Goal: Information Seeking & Learning: Learn about a topic

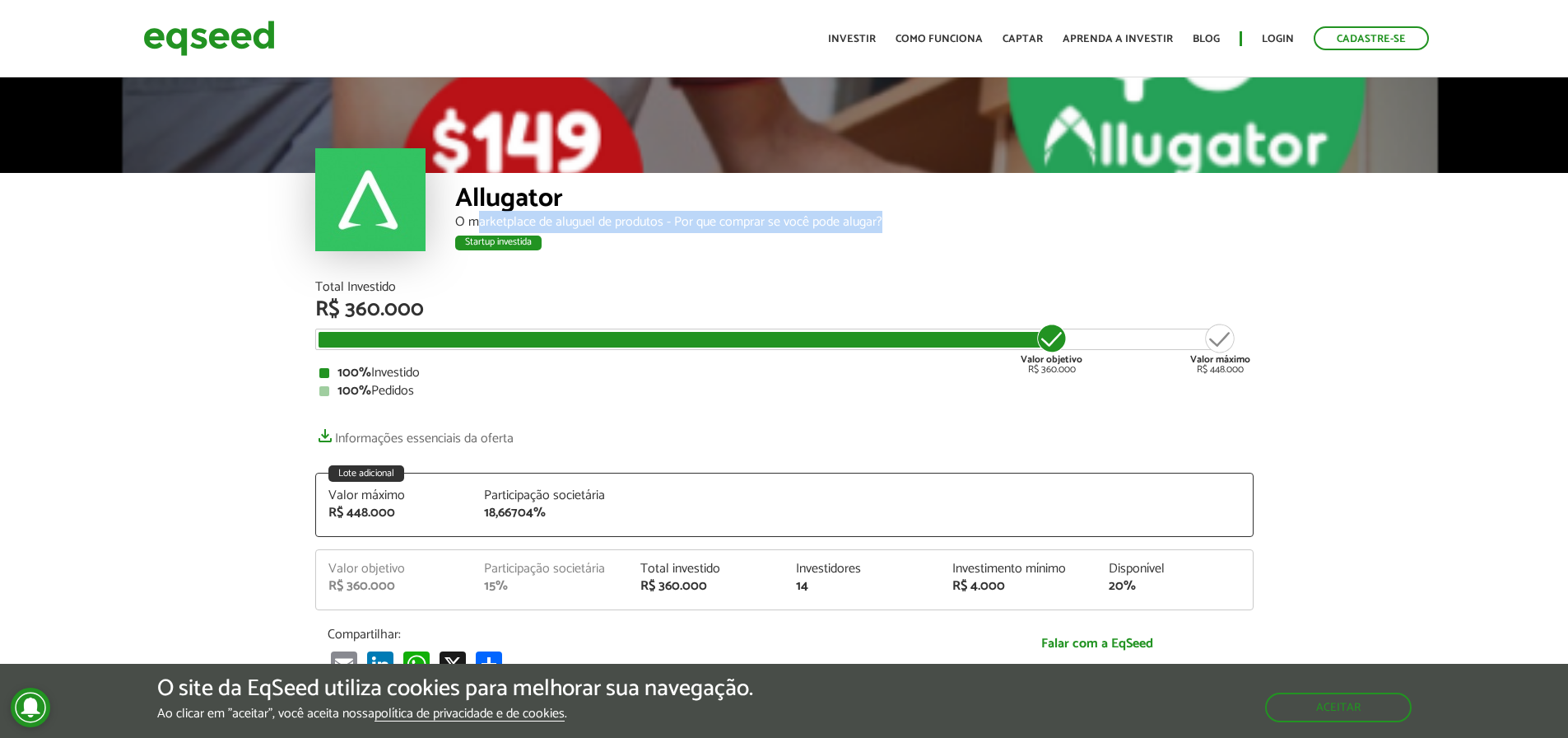
drag, startPoint x: 476, startPoint y: 225, endPoint x: 882, endPoint y: 225, distance: 406.0
click at [882, 225] on div "O marketplace de aluguel de produtos - Por que comprar se você pode alugar?" at bounding box center [854, 222] width 798 height 13
click at [220, 38] on img at bounding box center [209, 38] width 131 height 44
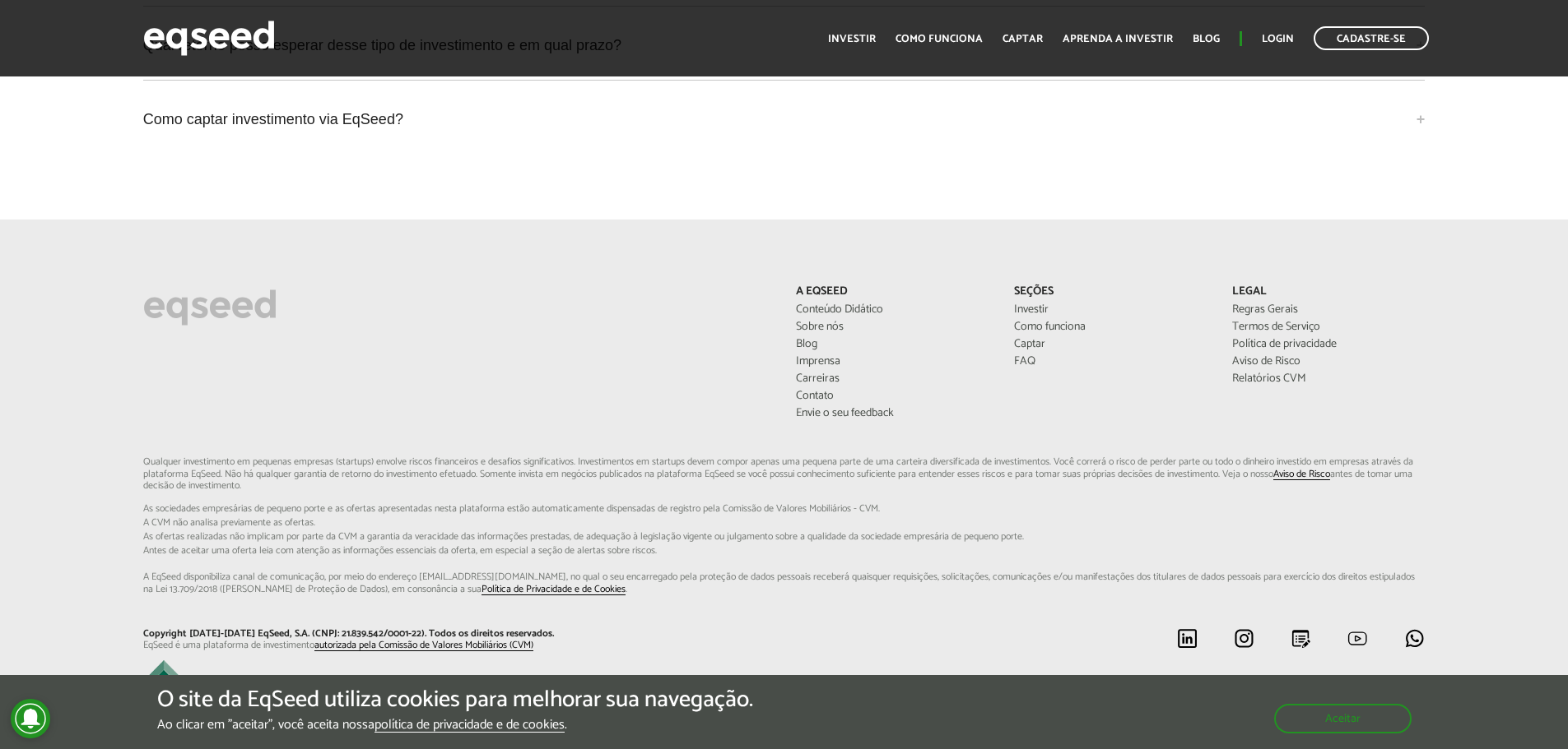
scroll to position [4408, 0]
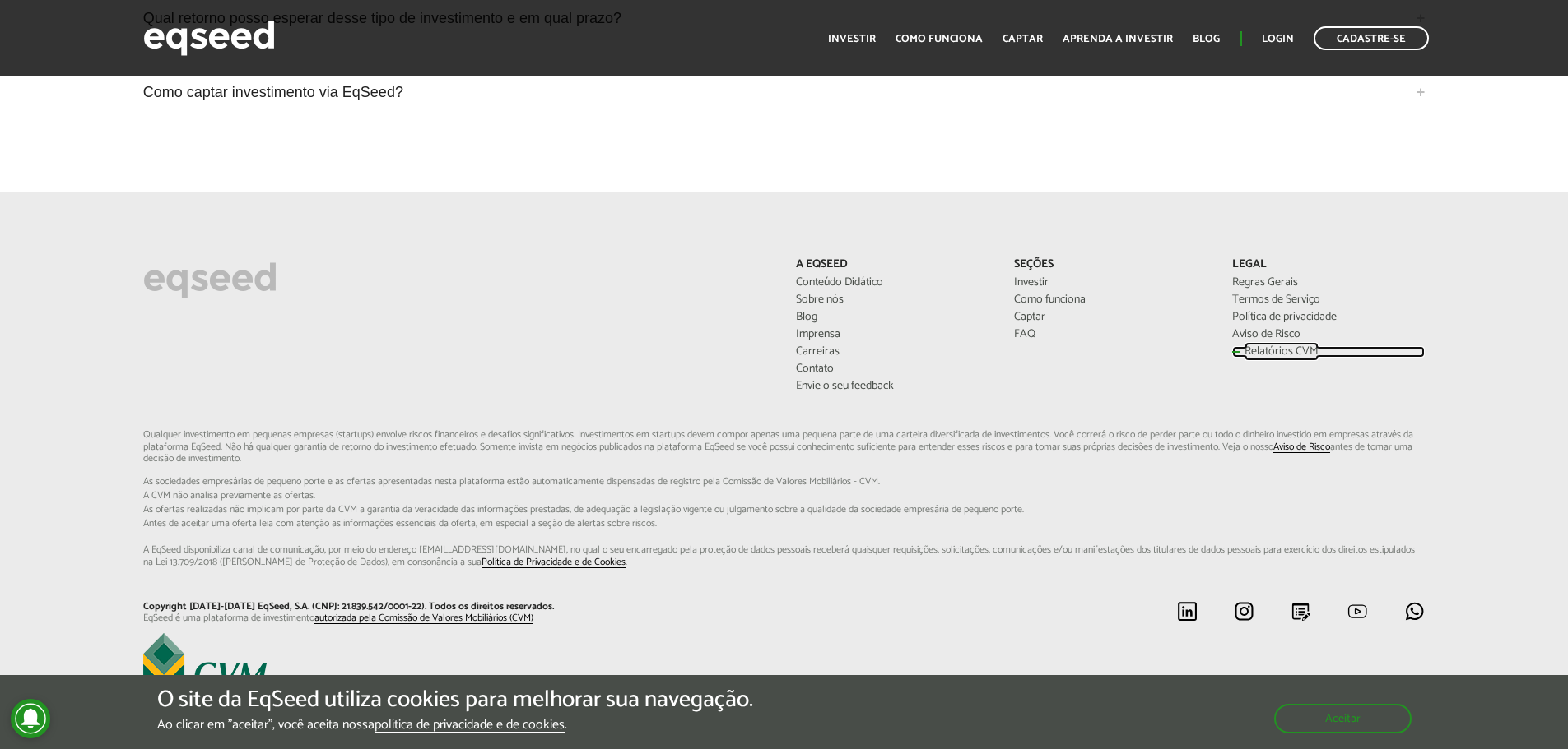
click at [1253, 346] on link "Relatórios CVM" at bounding box center [1328, 352] width 194 height 12
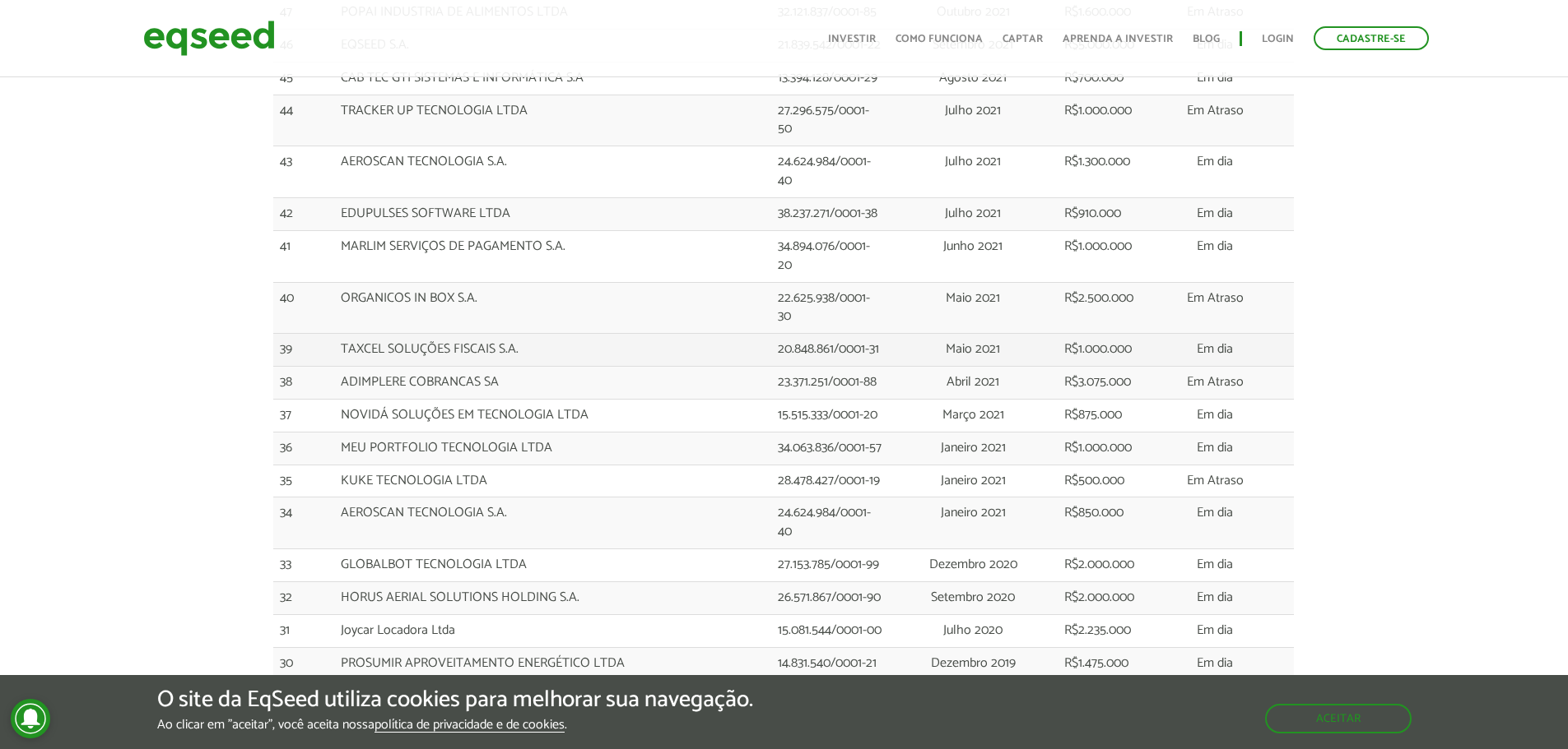
scroll to position [2508, 0]
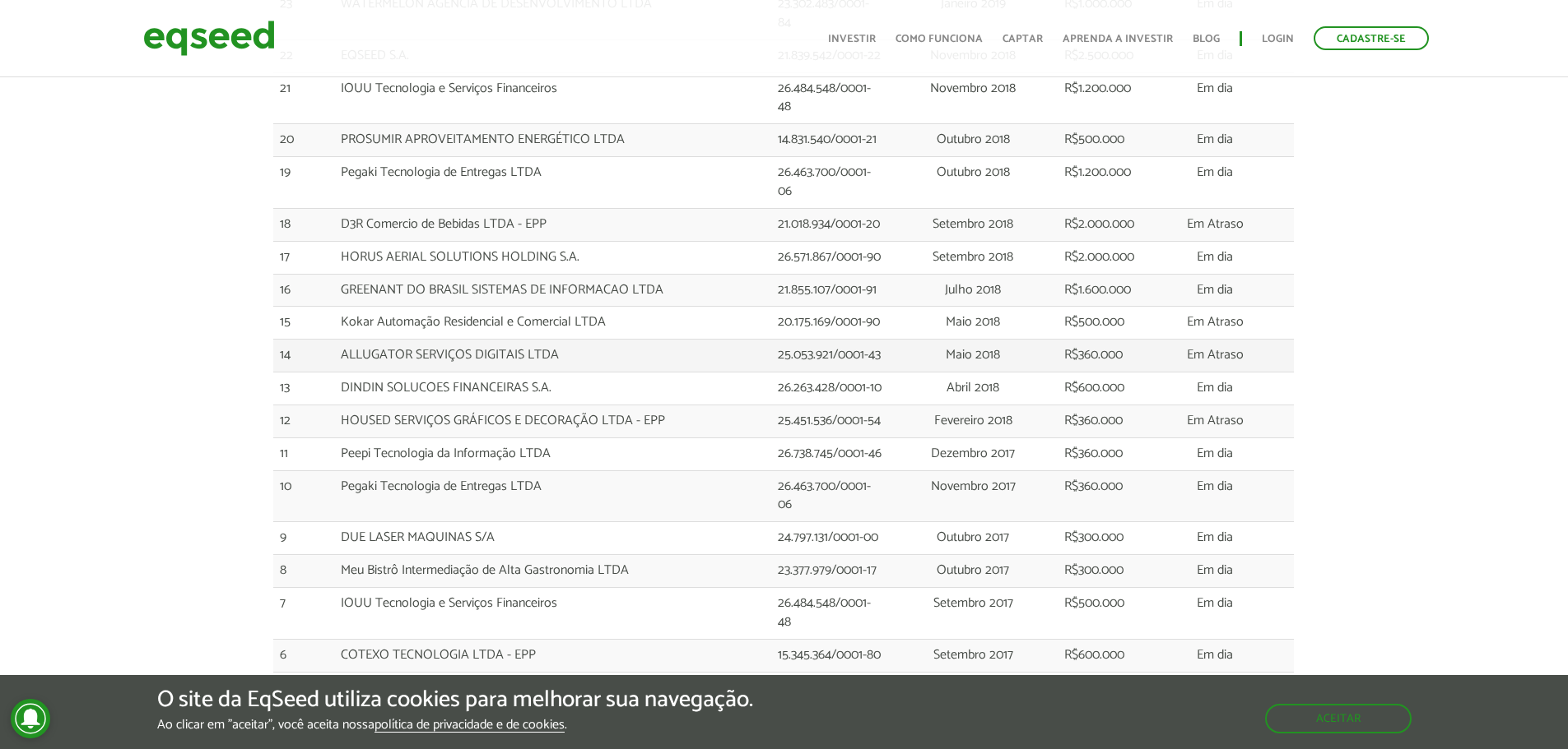
click at [1213, 372] on td "Em Atraso" at bounding box center [1215, 356] width 131 height 33
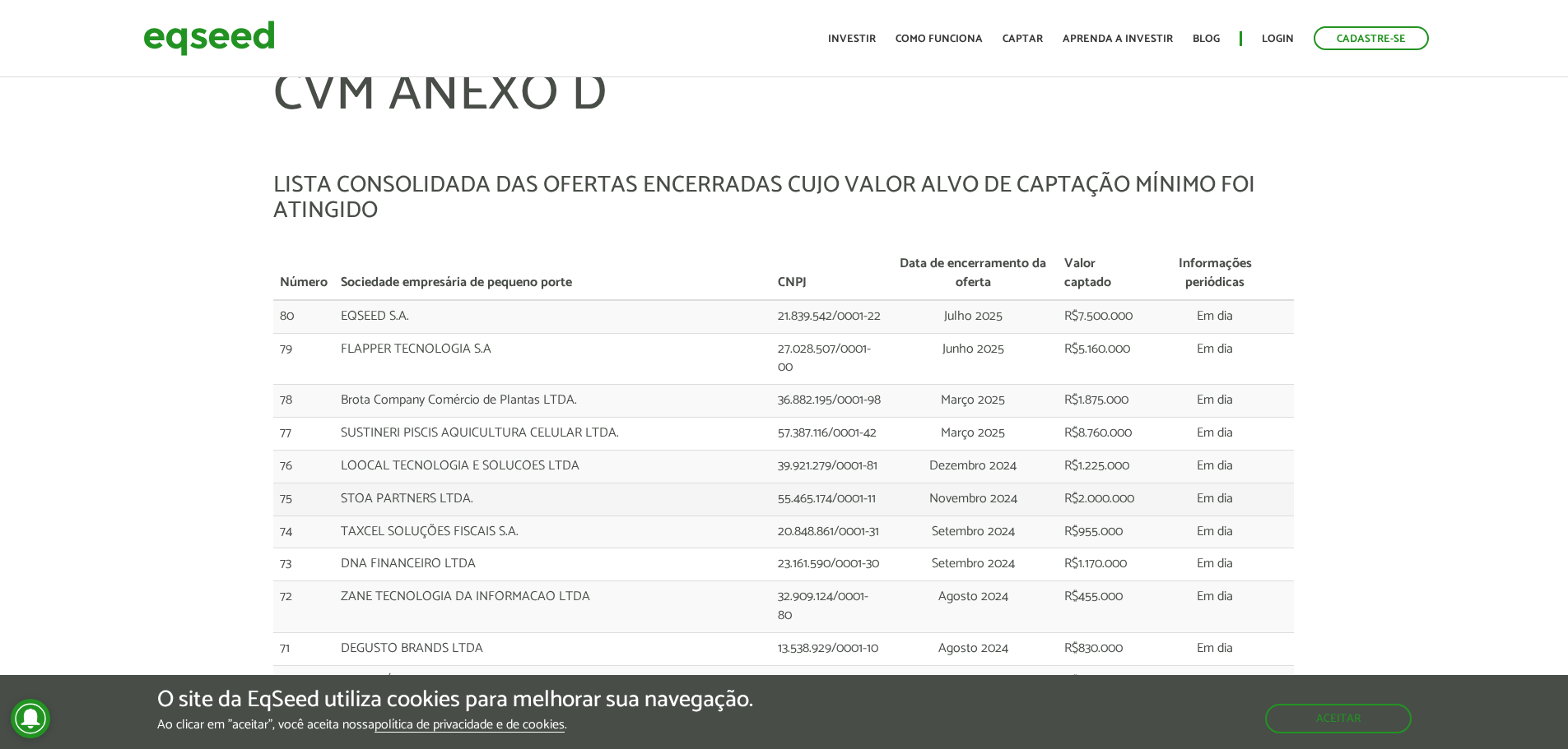
scroll to position [0, 0]
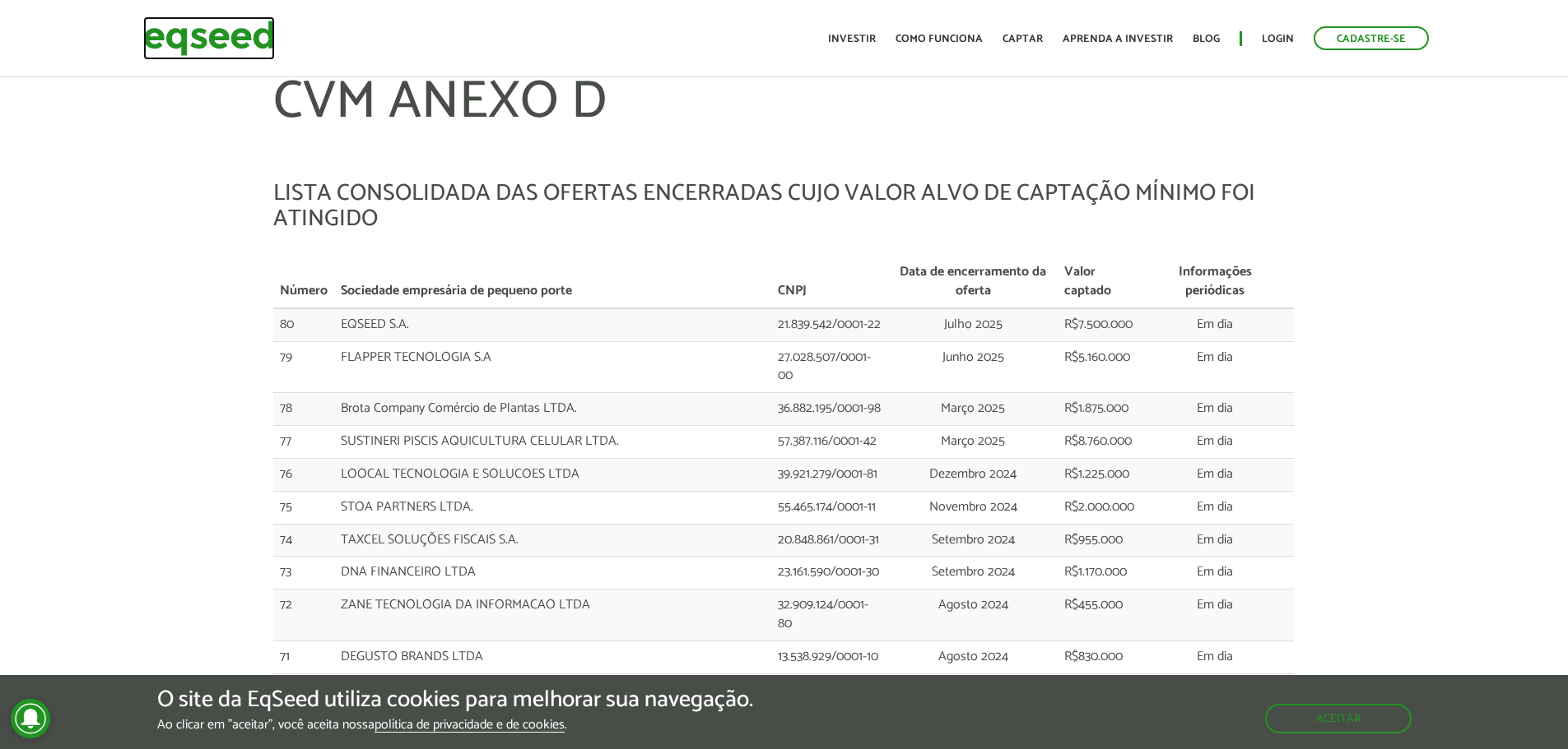
click at [173, 42] on img at bounding box center [209, 37] width 131 height 43
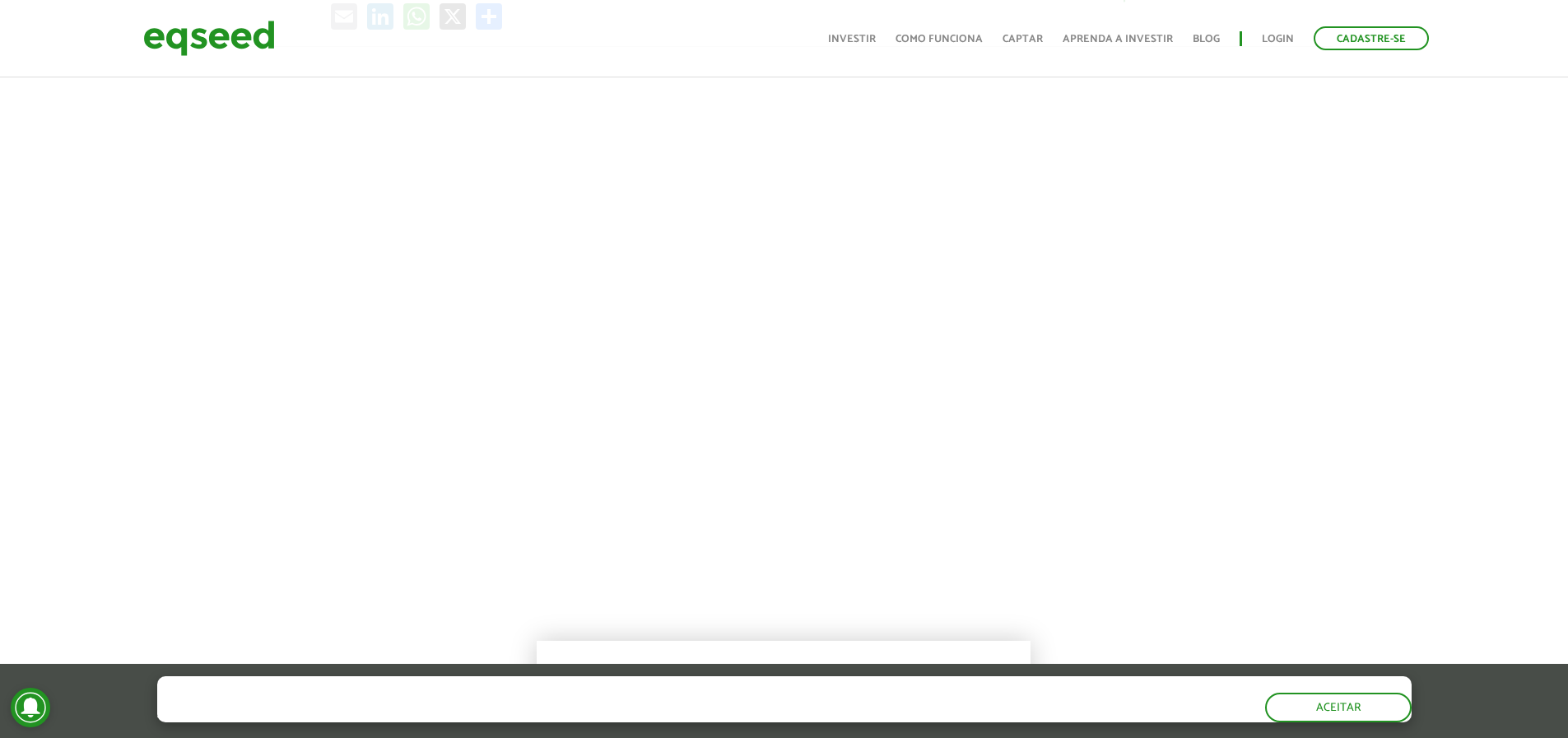
scroll to position [659, 0]
click at [1341, 705] on button "Aceitar" at bounding box center [1339, 706] width 143 height 26
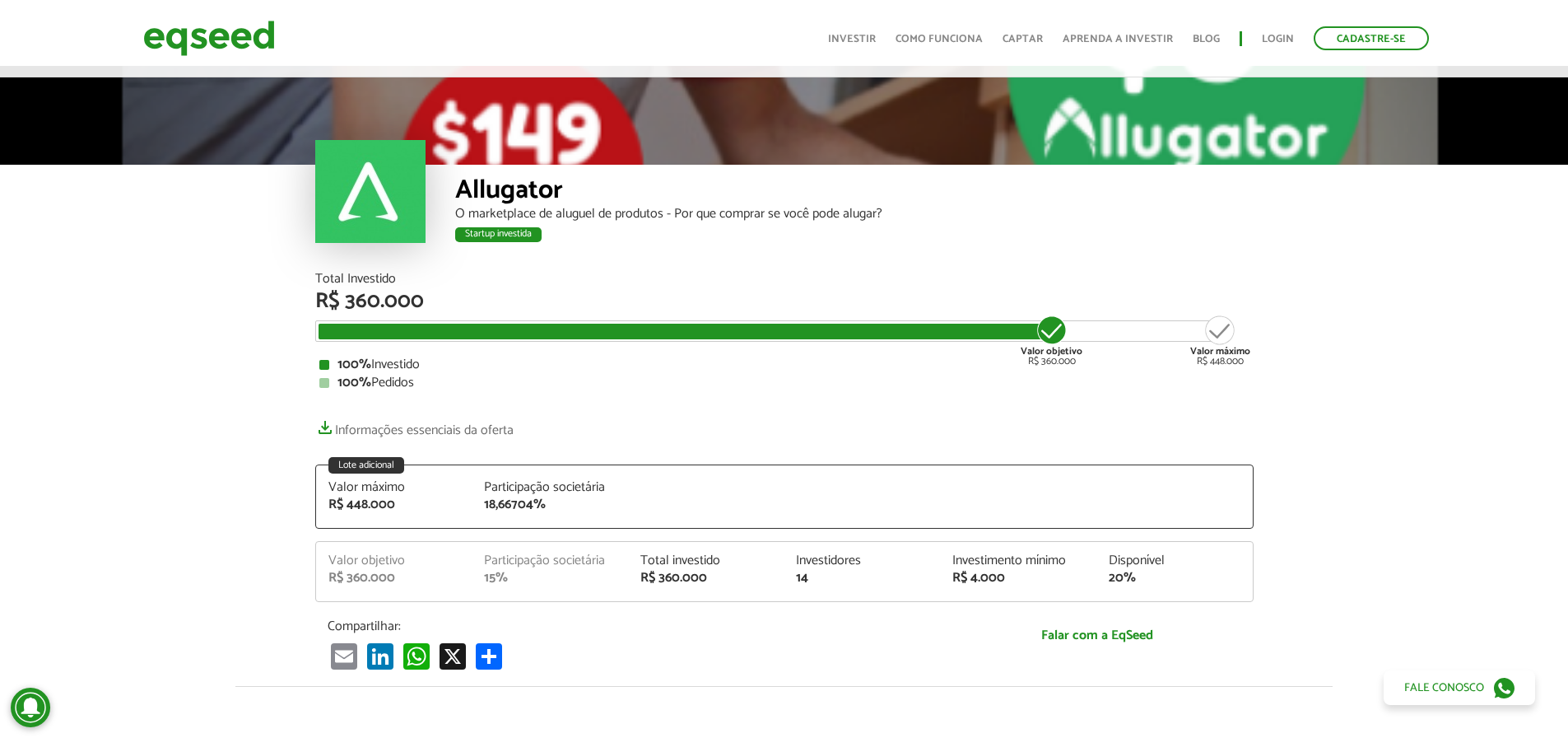
scroll to position [0, 0]
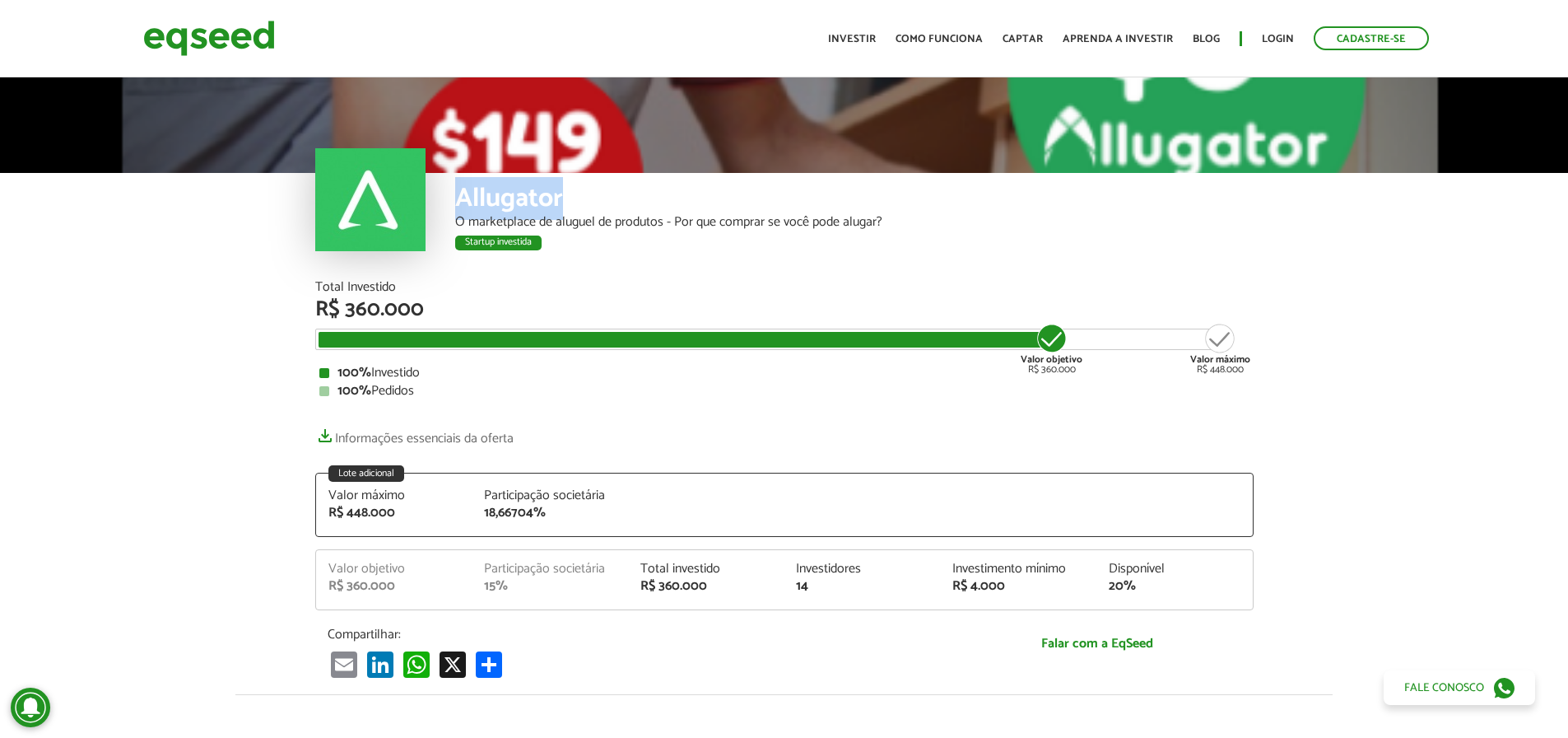
drag, startPoint x: 454, startPoint y: 199, endPoint x: 585, endPoint y: 193, distance: 131.1
click at [585, 193] on div "Allugator" at bounding box center [854, 200] width 798 height 31
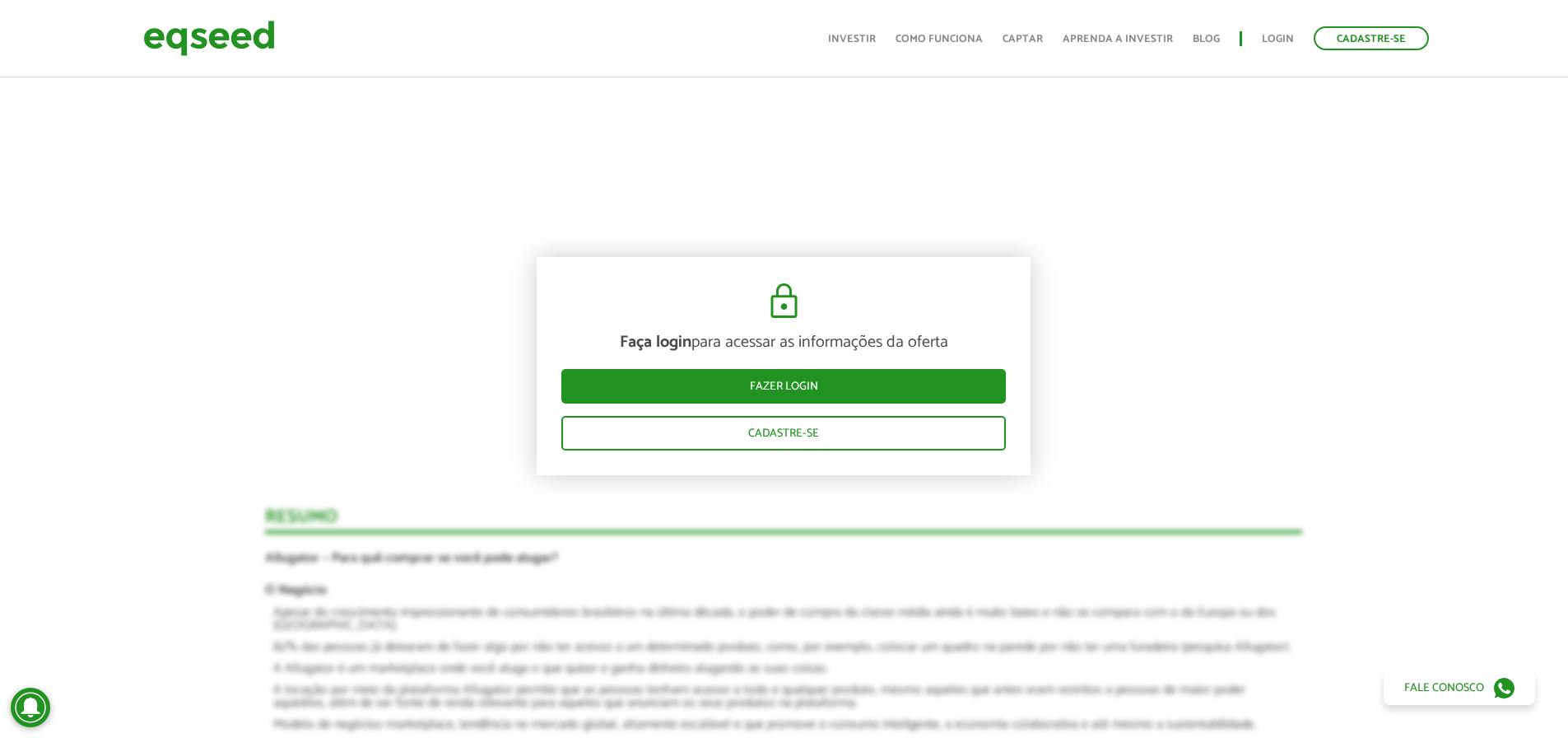
scroll to position [1071, 0]
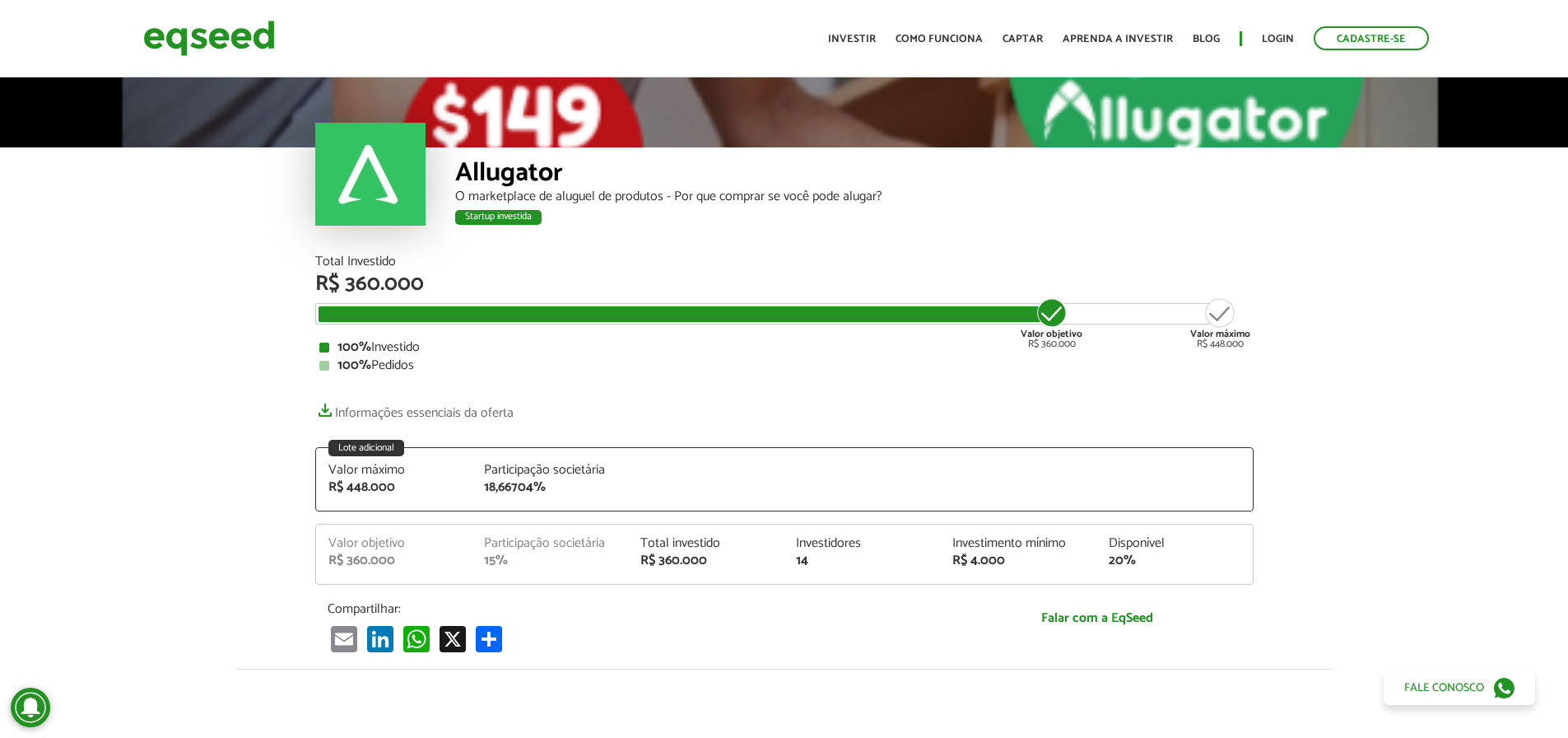
scroll to position [0, 0]
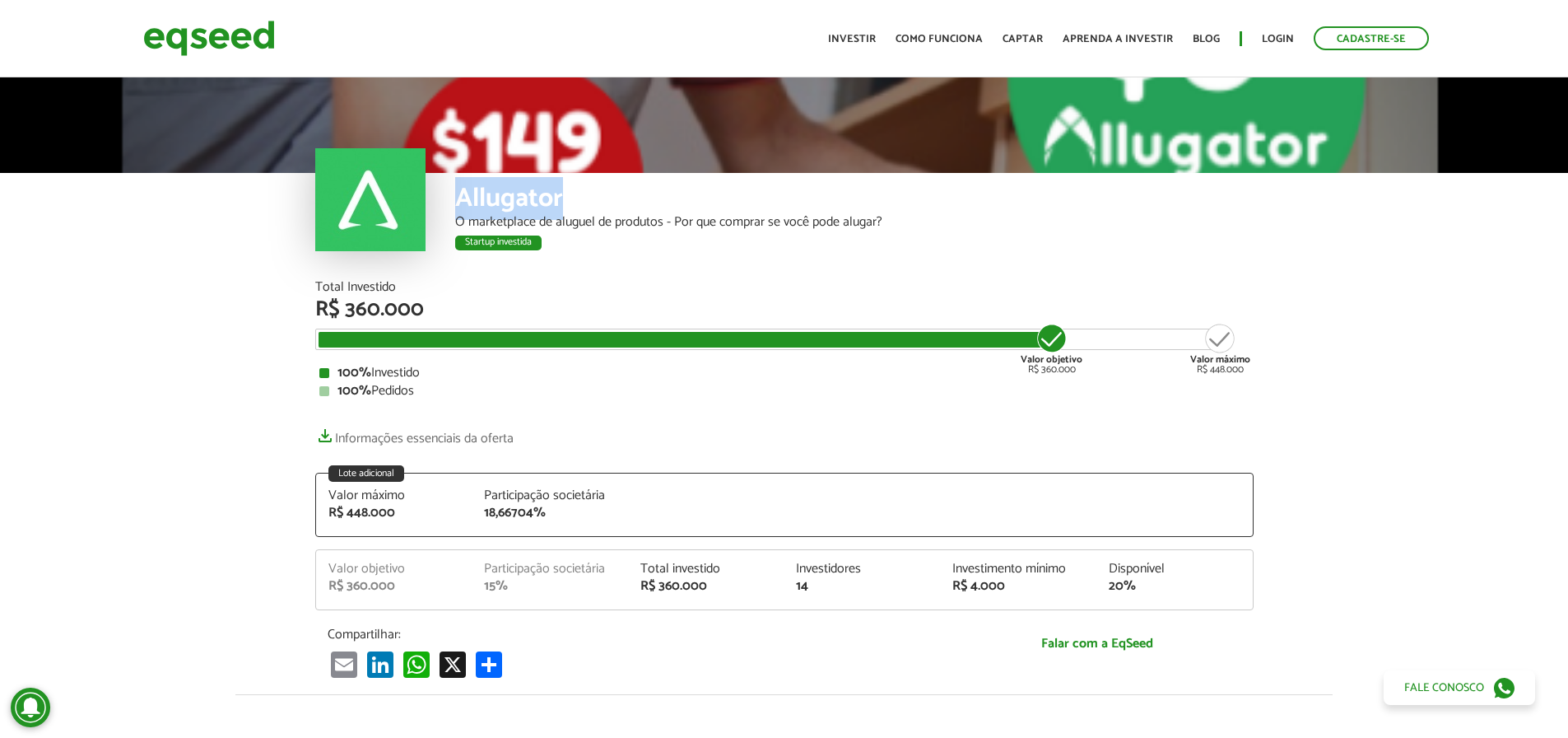
drag, startPoint x: 463, startPoint y: 194, endPoint x: 659, endPoint y: 195, distance: 196.0
click at [659, 195] on div "Allugator" at bounding box center [854, 200] width 798 height 31
click at [603, 199] on div "Allugator" at bounding box center [854, 200] width 798 height 31
click at [524, 206] on div "Allugator" at bounding box center [854, 200] width 798 height 31
drag, startPoint x: 764, startPoint y: 224, endPoint x: 784, endPoint y: 237, distance: 23.9
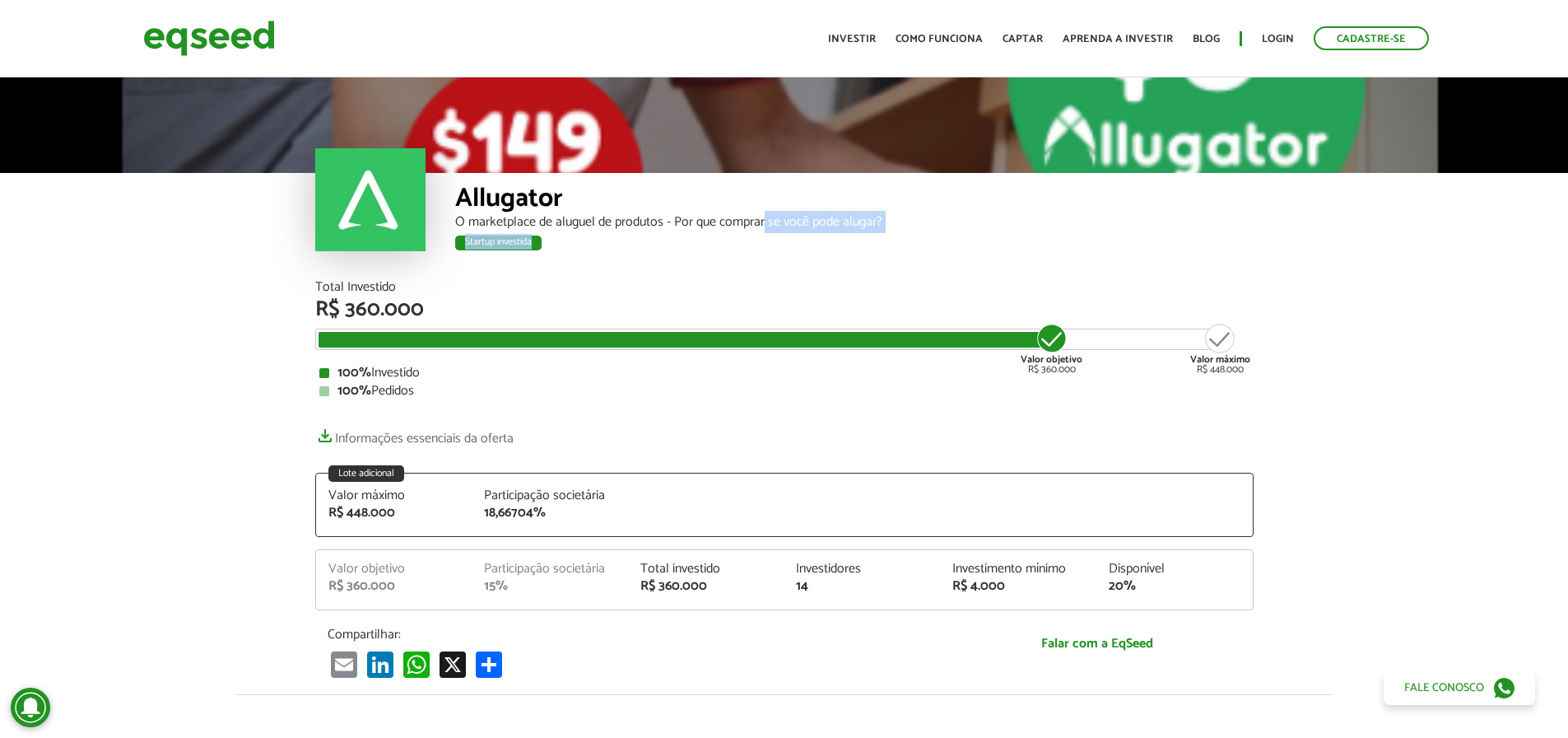
click at [775, 241] on div "Allugator O marketplace de aluguel de produtos - Por que comprar se você pode a…" at bounding box center [854, 227] width 798 height 108
click at [703, 218] on div "O marketplace de aluguel de produtos - Por que comprar se você pode alugar?" at bounding box center [854, 222] width 798 height 13
drag, startPoint x: 673, startPoint y: 222, endPoint x: 885, endPoint y: 218, distance: 212.0
click at [885, 218] on div "O marketplace de aluguel de produtos - Por que comprar se você pode alugar?" at bounding box center [854, 222] width 798 height 13
click at [823, 203] on div "Allugator" at bounding box center [854, 200] width 798 height 31
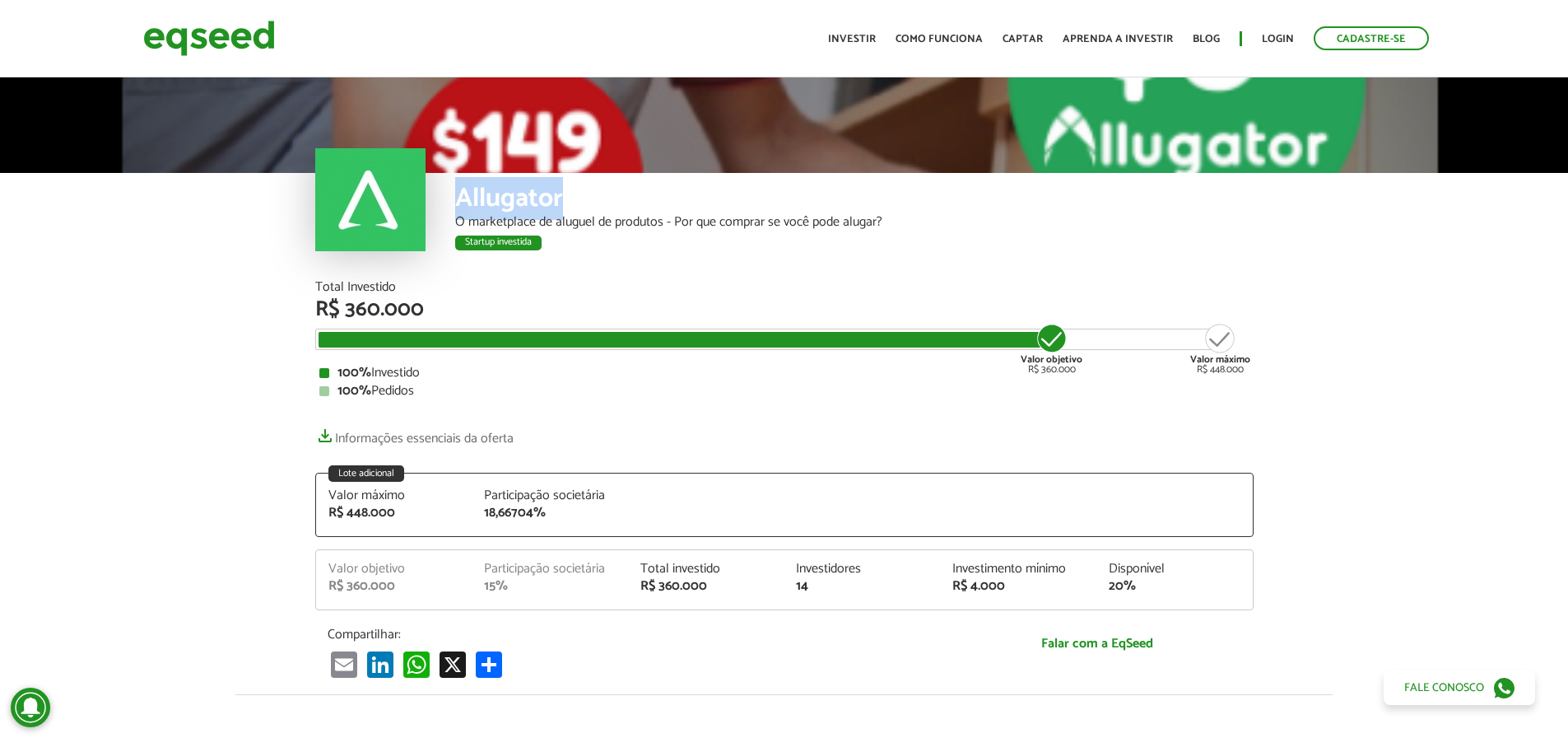
drag, startPoint x: 456, startPoint y: 202, endPoint x: 576, endPoint y: 196, distance: 120.1
click at [576, 196] on div "Allugator" at bounding box center [854, 200] width 798 height 31
